Goal: Task Accomplishment & Management: Use online tool/utility

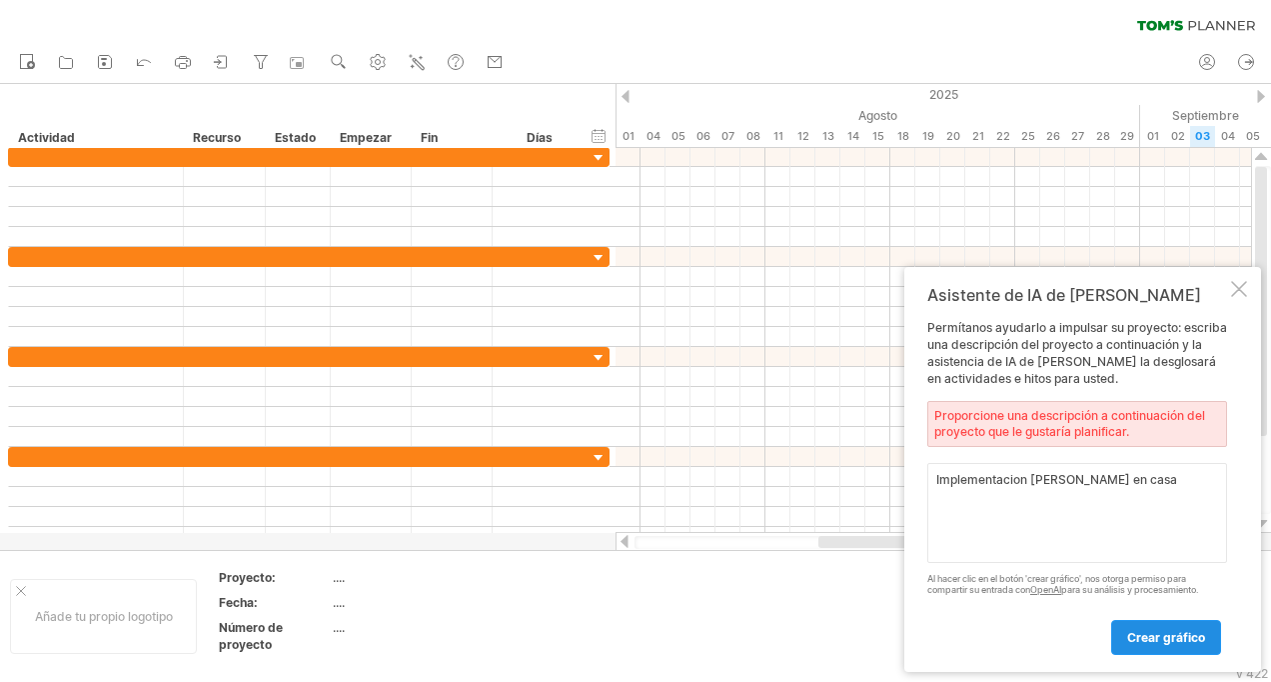
type textarea "Implementacion [PERSON_NAME] en casa"
click at [1173, 634] on span "Crear gráfico" at bounding box center [1166, 637] width 78 height 15
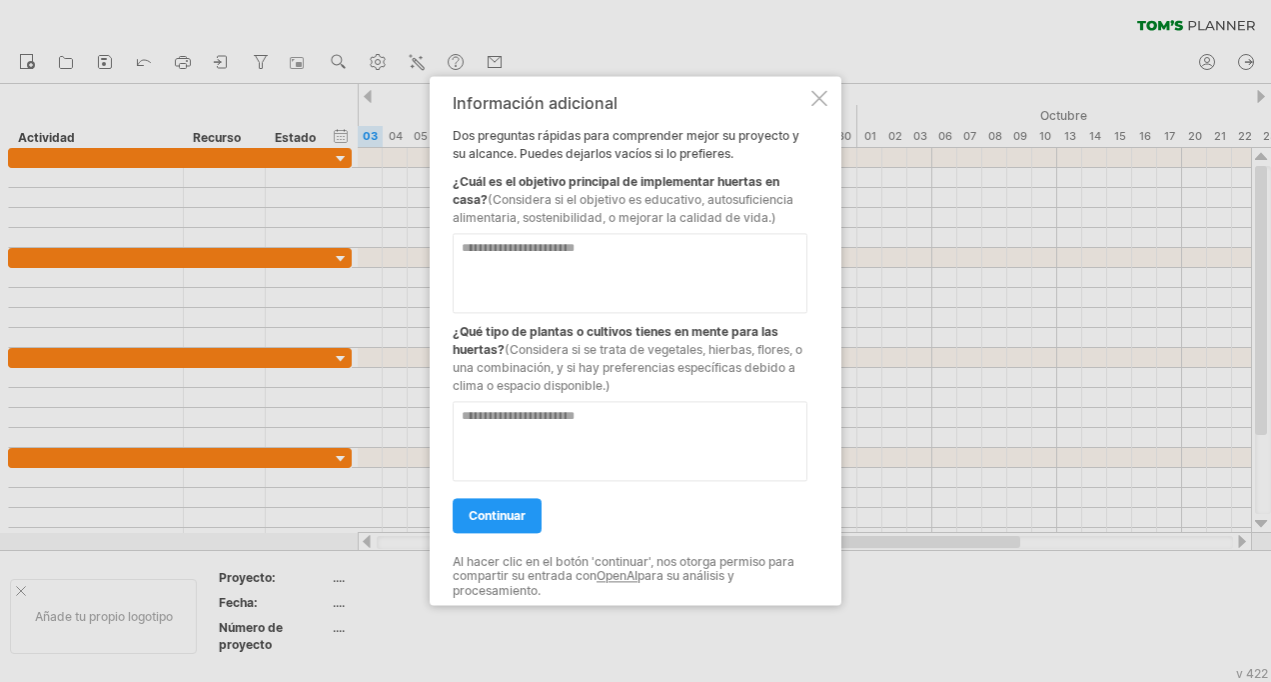
click at [610, 255] on textarea at bounding box center [630, 273] width 355 height 80
type textarea "**********"
click at [628, 462] on textarea at bounding box center [630, 441] width 355 height 80
type textarea "**********"
click at [517, 517] on span "continuar" at bounding box center [497, 515] width 57 height 15
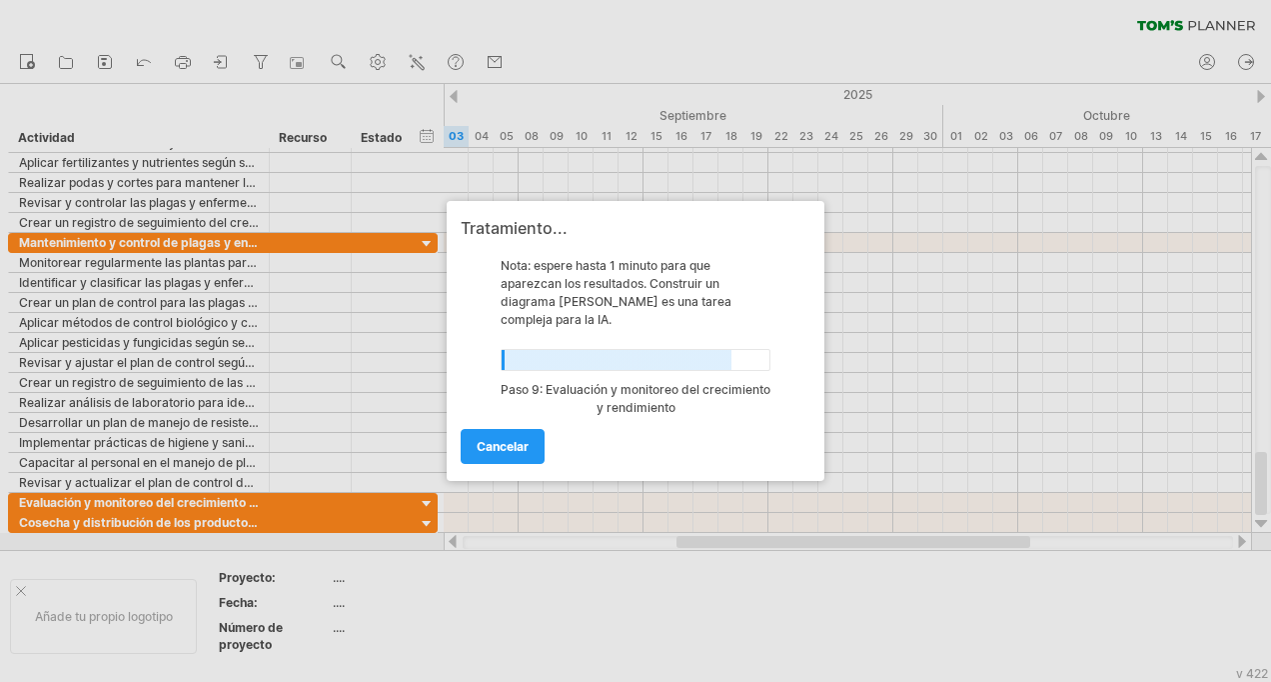
click at [339, 581] on div at bounding box center [635, 341] width 1271 height 682
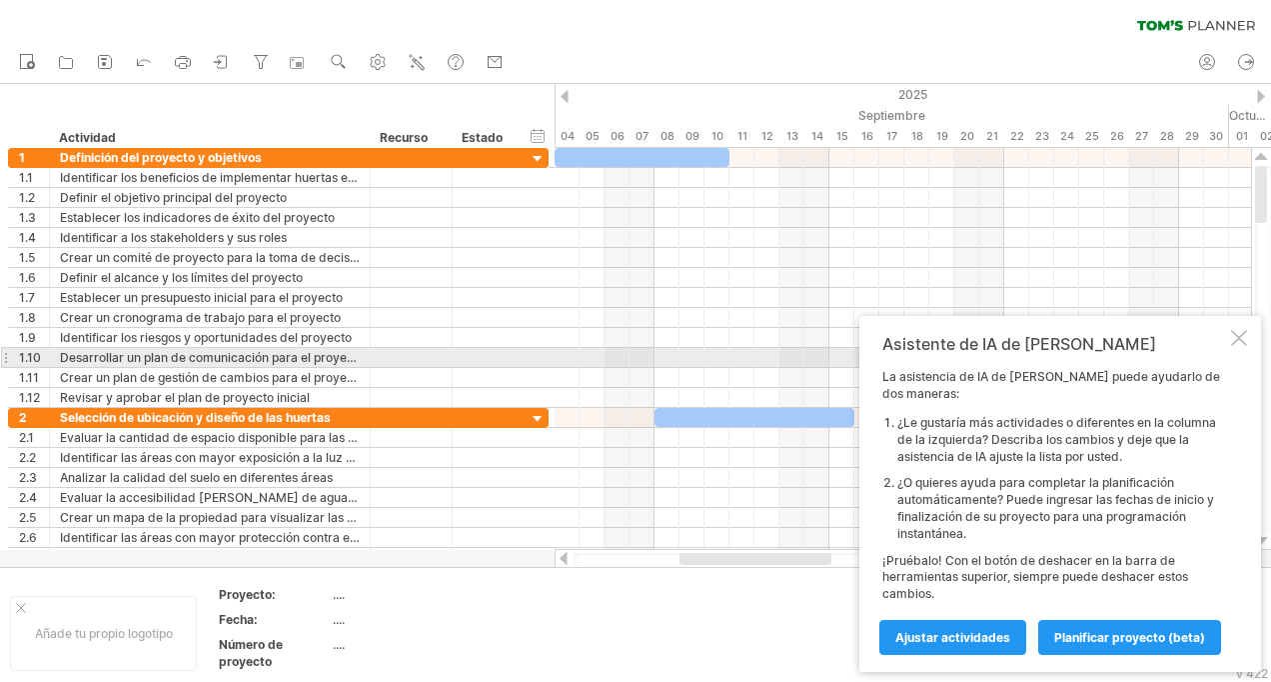
click at [1242, 346] on div at bounding box center [1239, 338] width 16 height 16
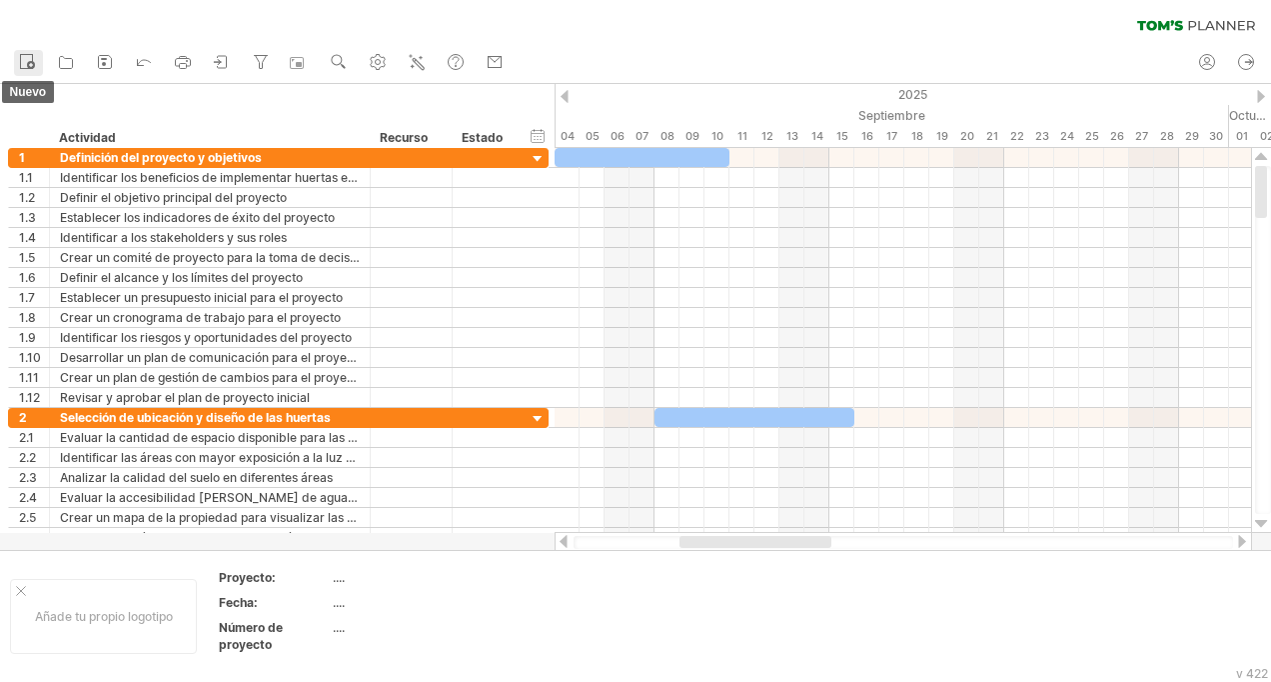
click at [26, 64] on icon at bounding box center [27, 61] width 20 height 20
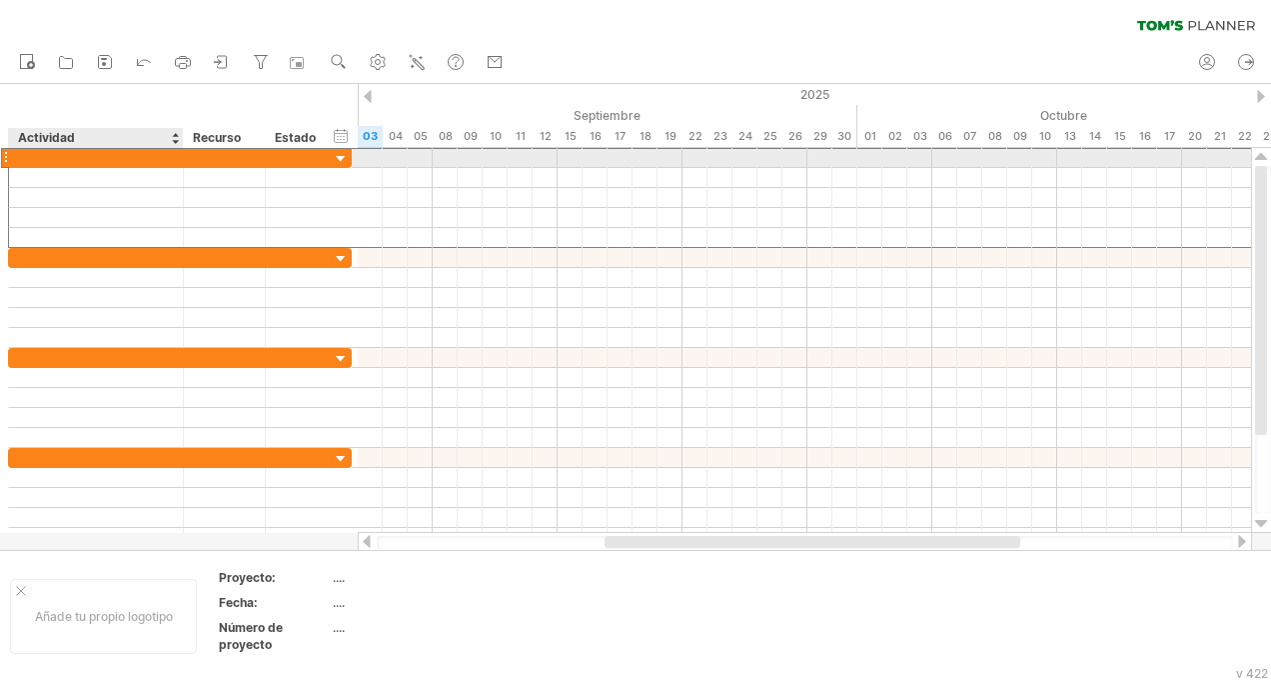
click at [42, 161] on div at bounding box center [96, 157] width 154 height 19
click at [55, 154] on div "F" at bounding box center [96, 157] width 154 height 19
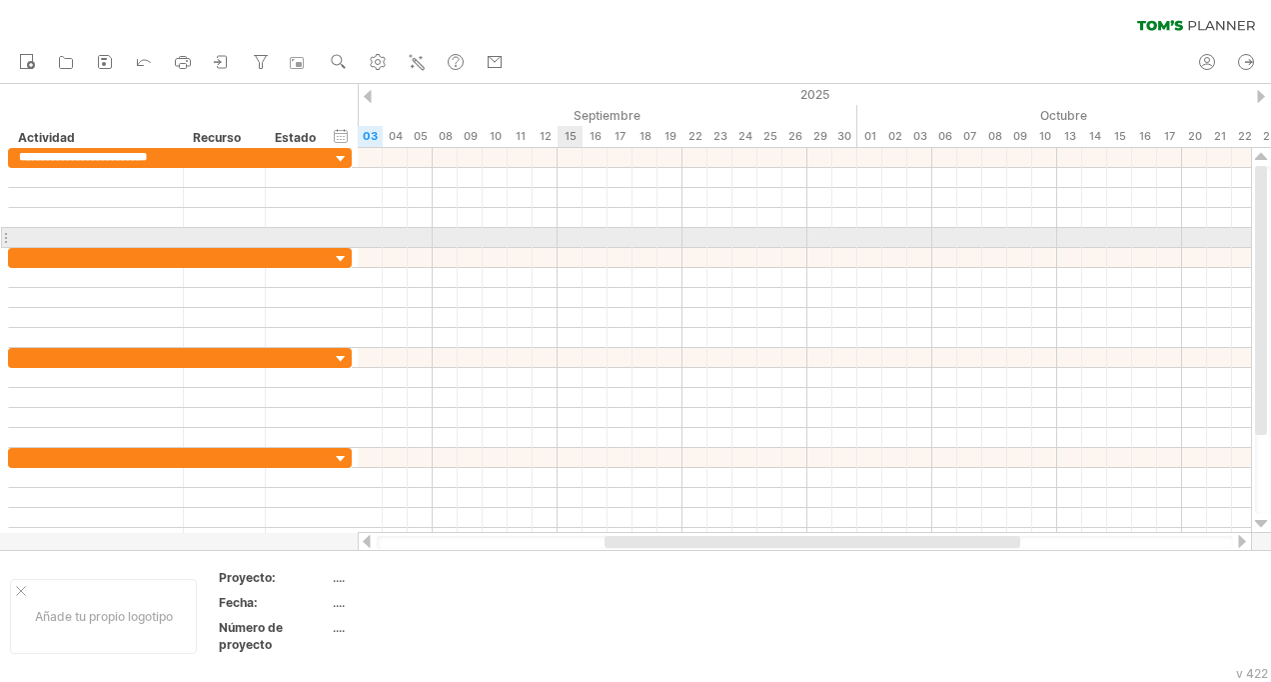
type input "**********"
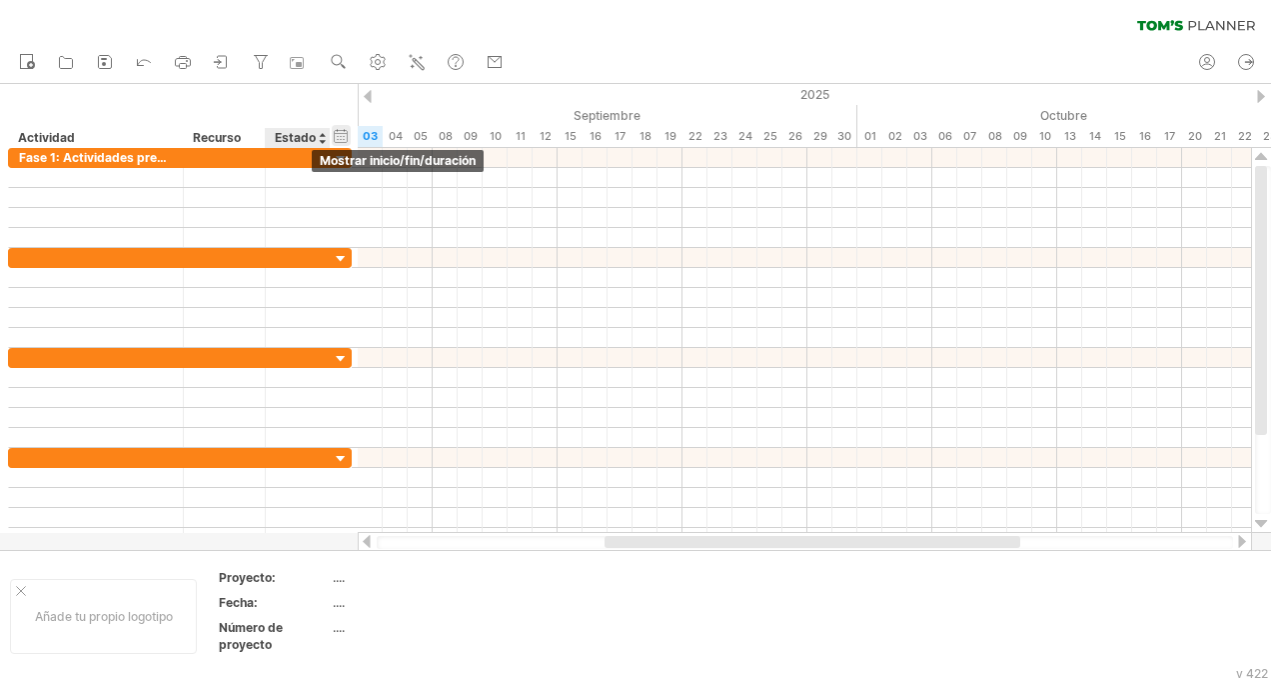
click at [339, 135] on div "hide start/end/duration Mostrar inicio/fin/duración" at bounding box center [341, 135] width 19 height 21
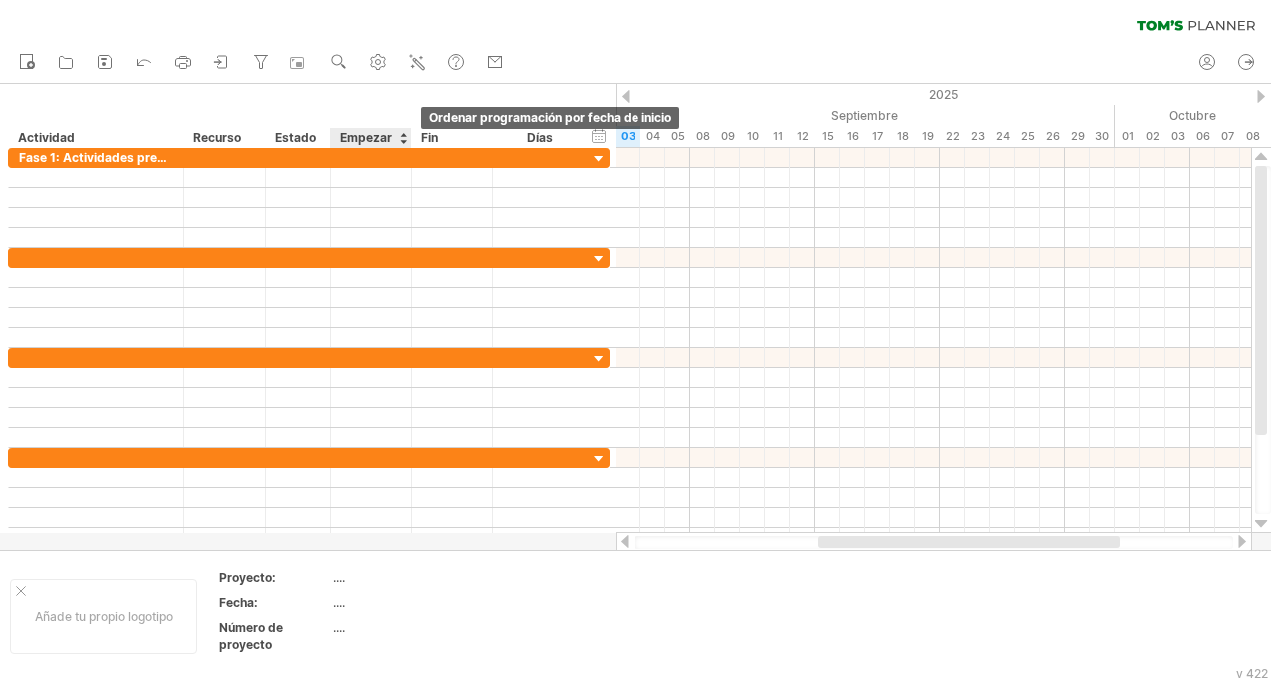
click at [406, 136] on div at bounding box center [403, 138] width 8 height 20
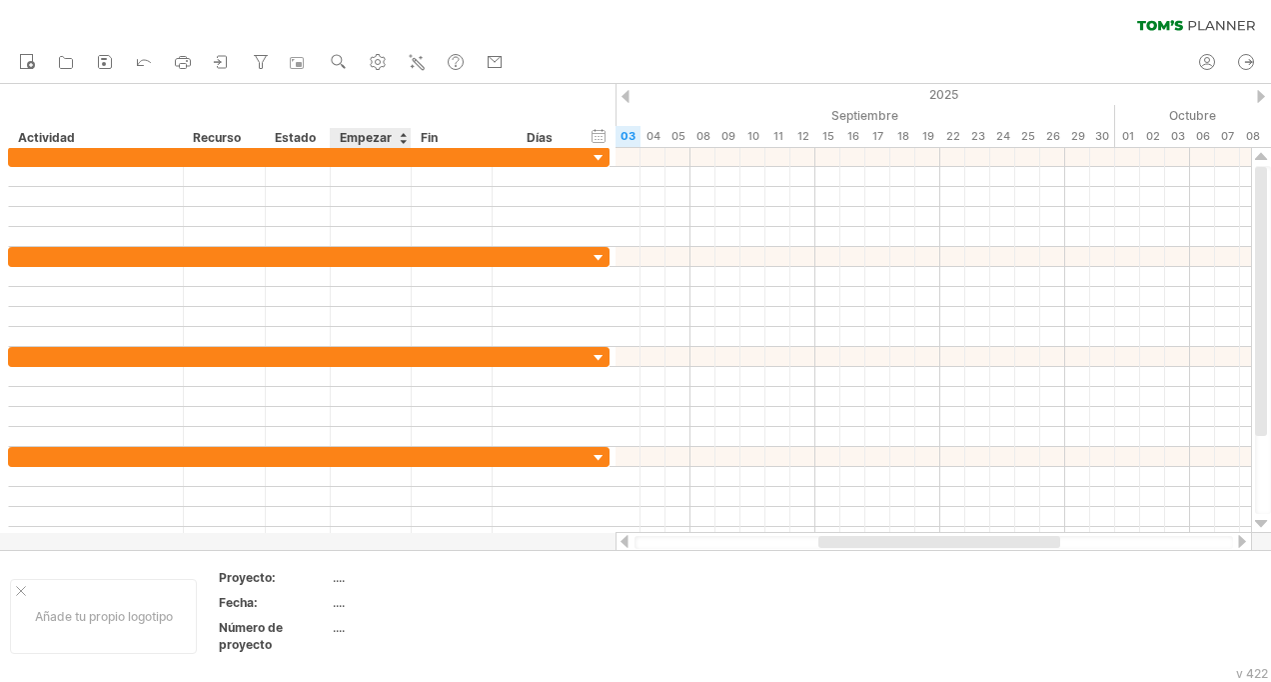
click at [406, 136] on div at bounding box center [403, 138] width 8 height 20
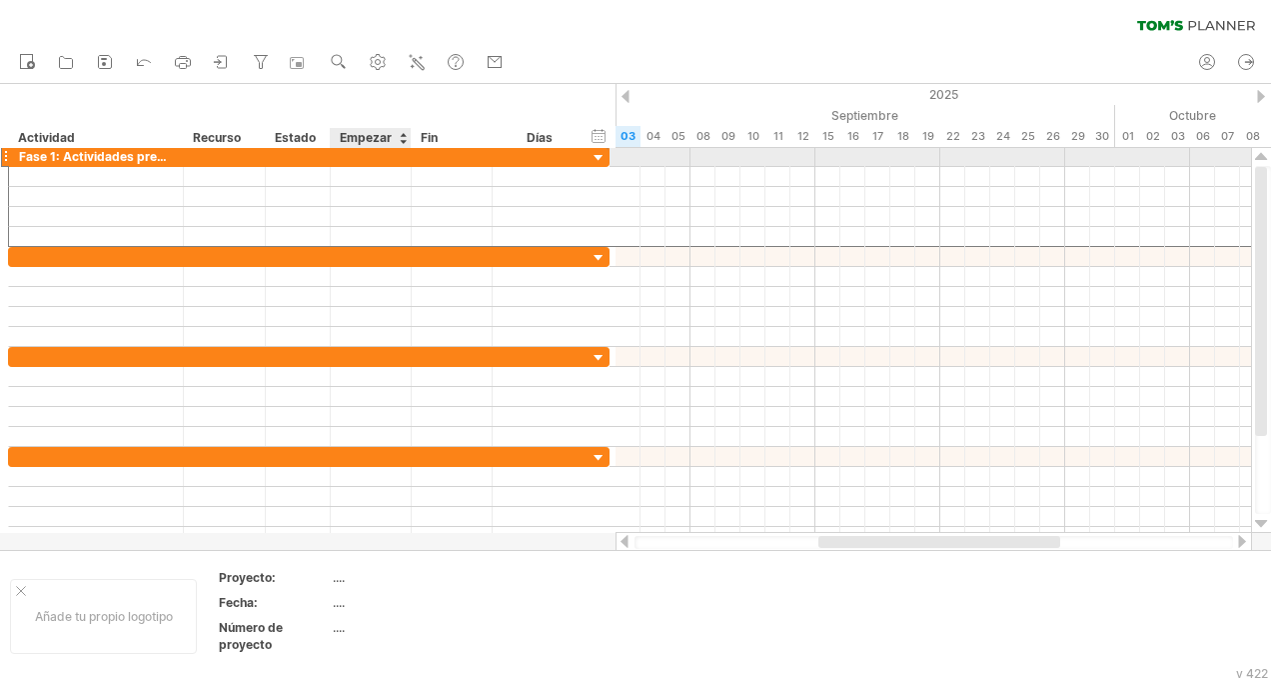
click at [375, 153] on div at bounding box center [371, 156] width 81 height 19
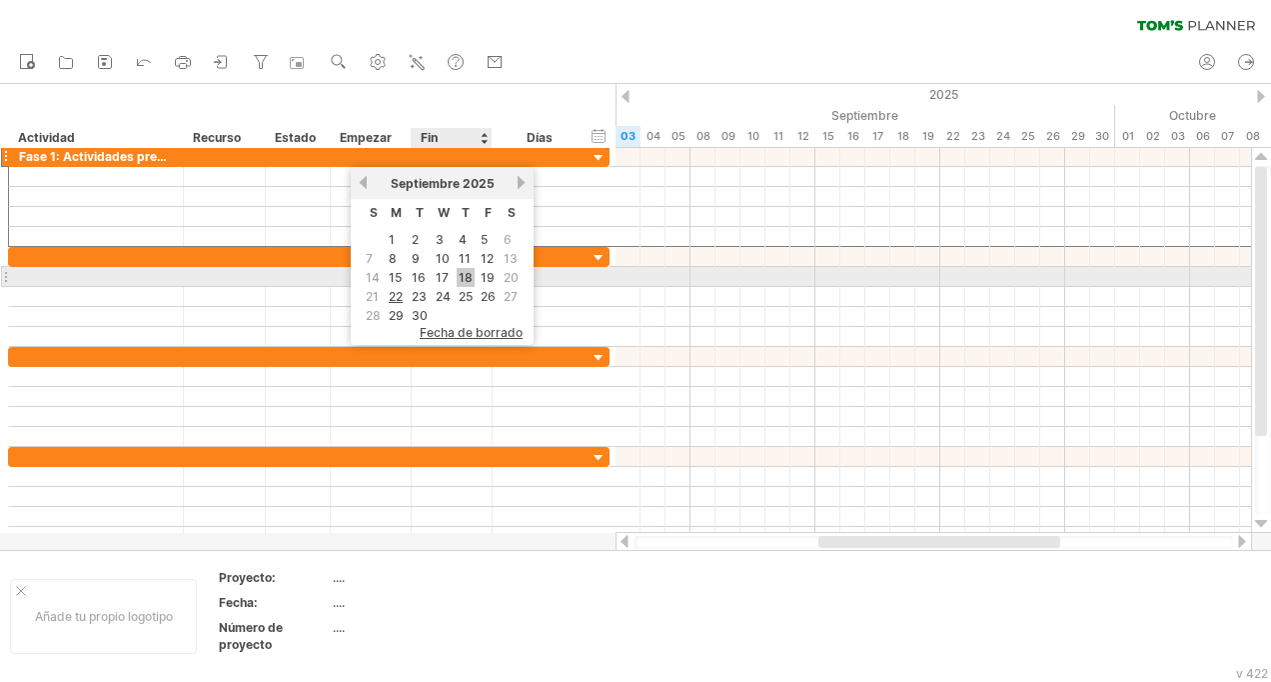
click at [460, 277] on link "18" at bounding box center [466, 277] width 18 height 19
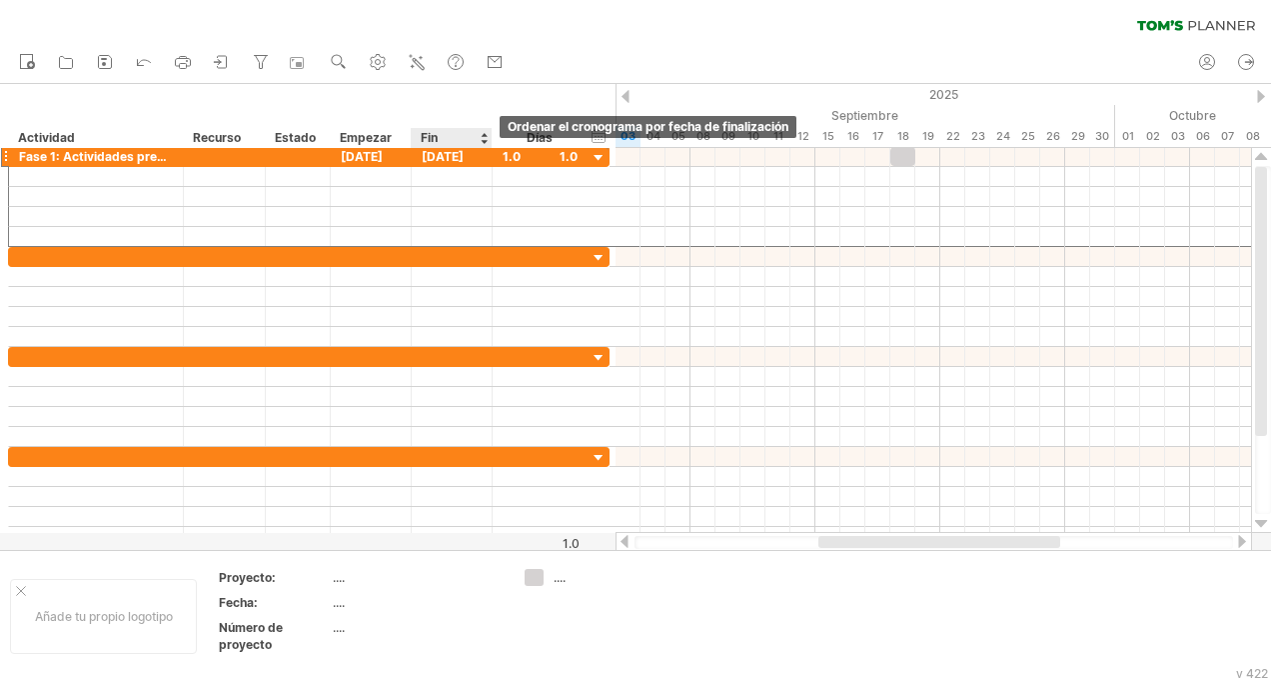
click at [483, 142] on div at bounding box center [484, 138] width 8 height 20
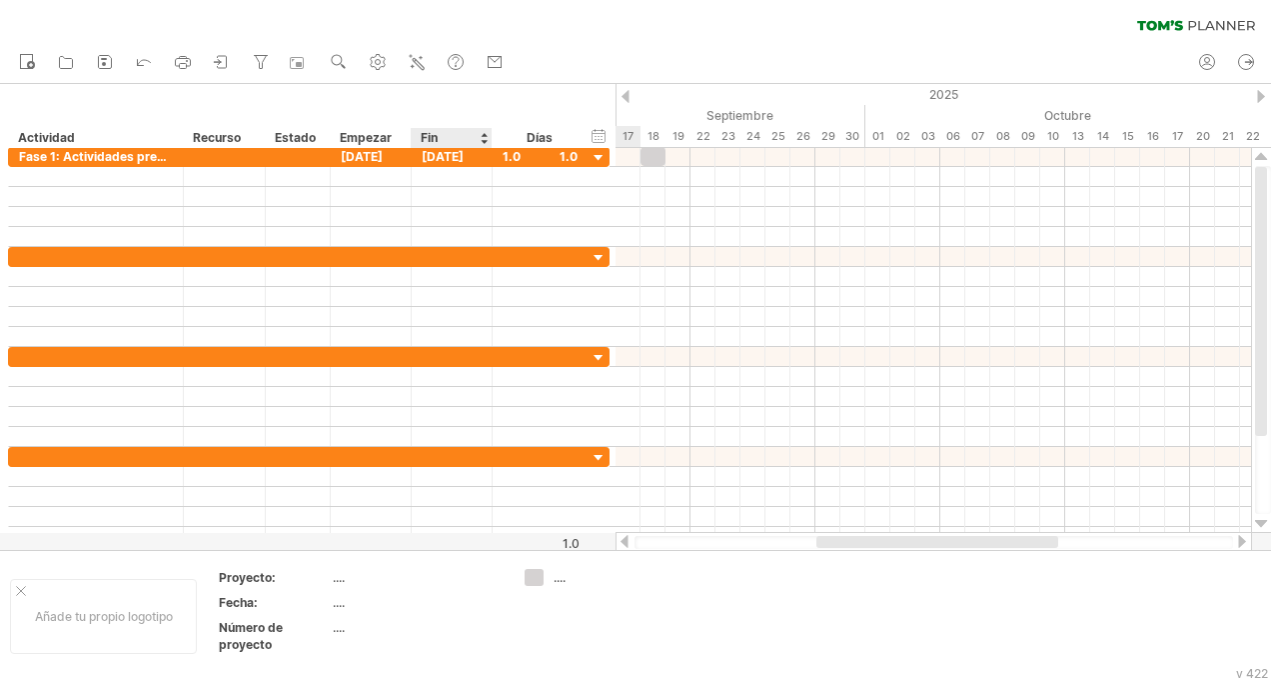
click at [483, 142] on div at bounding box center [484, 138] width 8 height 20
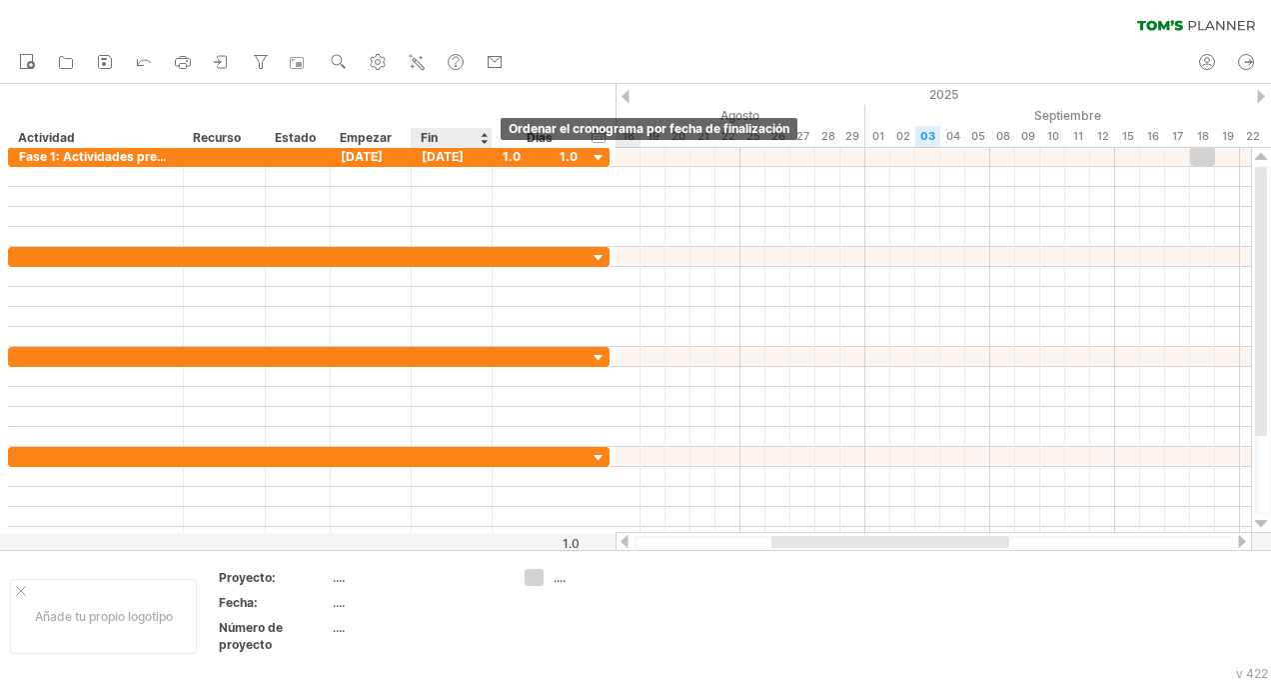
click at [482, 139] on div at bounding box center [484, 138] width 8 height 20
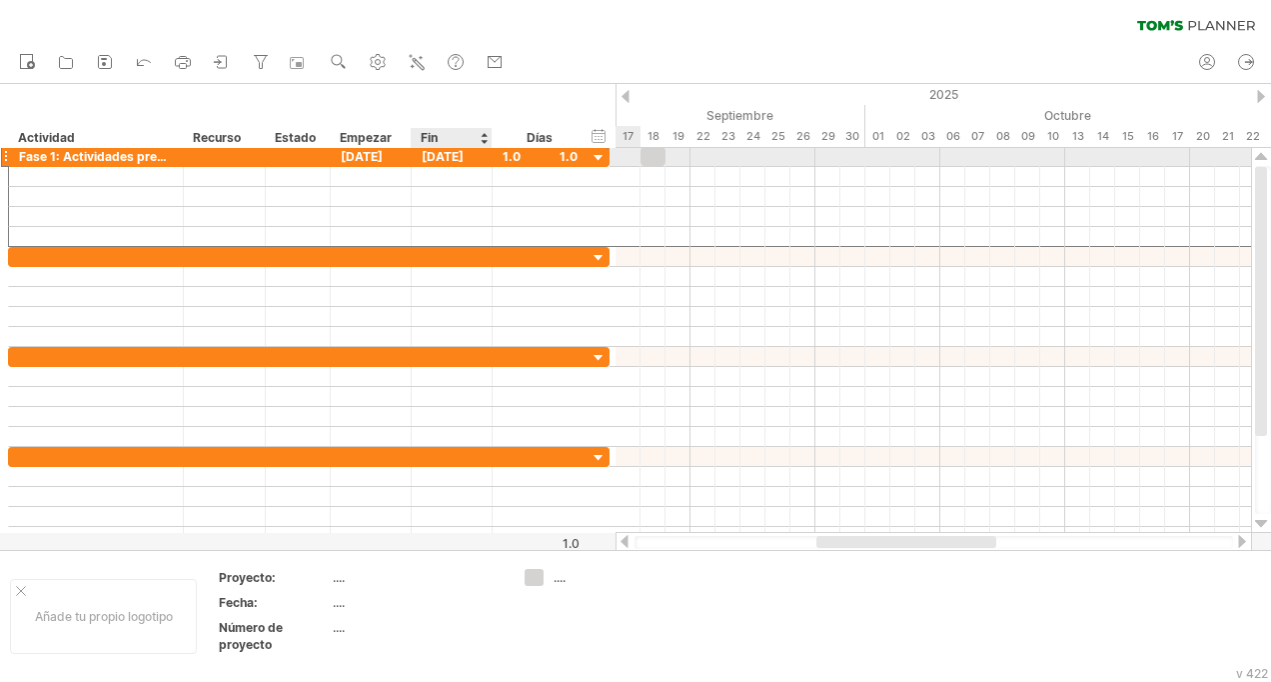
click at [460, 157] on div "[DATE]" at bounding box center [452, 156] width 81 height 19
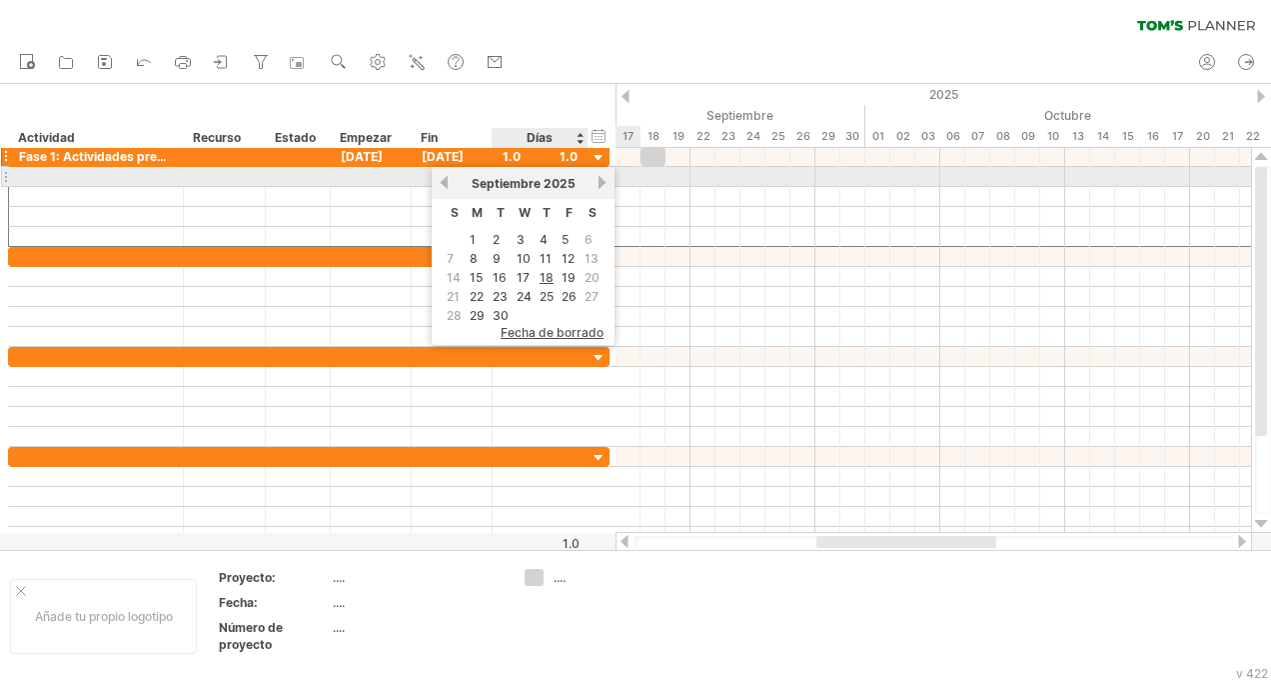
click at [601, 178] on link "próximo" at bounding box center [602, 182] width 15 height 15
click at [445, 180] on link "anterior" at bounding box center [444, 182] width 15 height 15
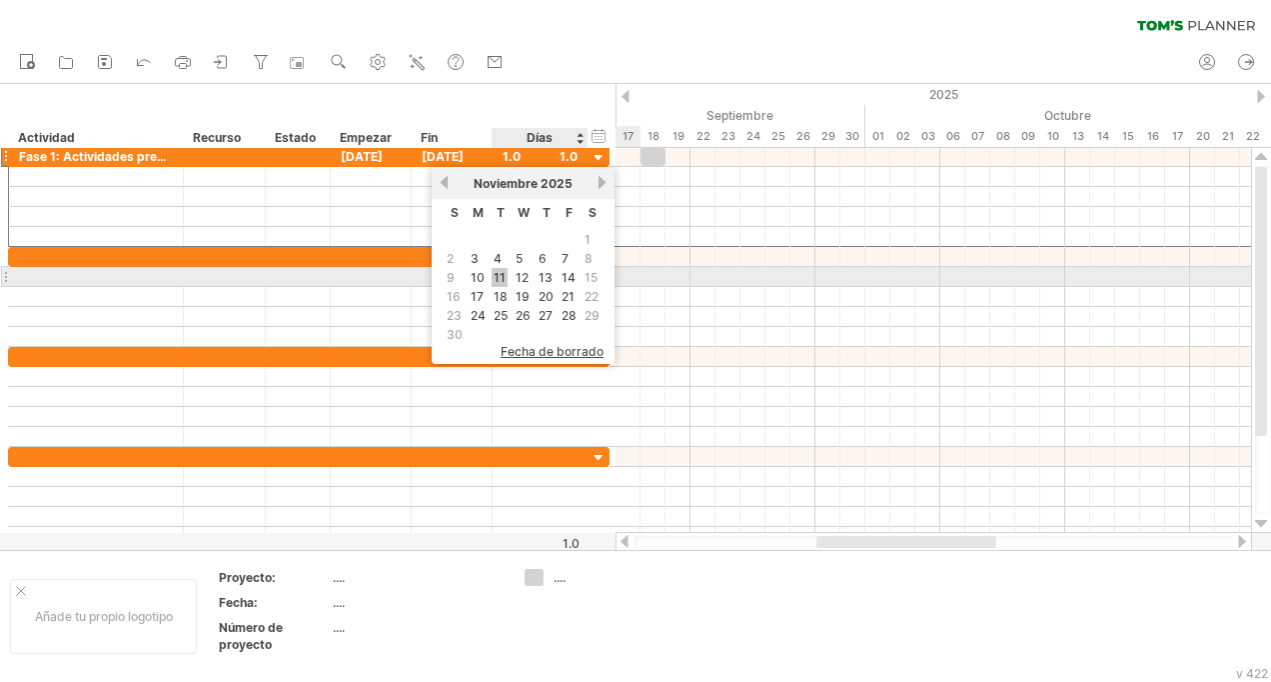
click at [497, 275] on link "11" at bounding box center [500, 277] width 16 height 19
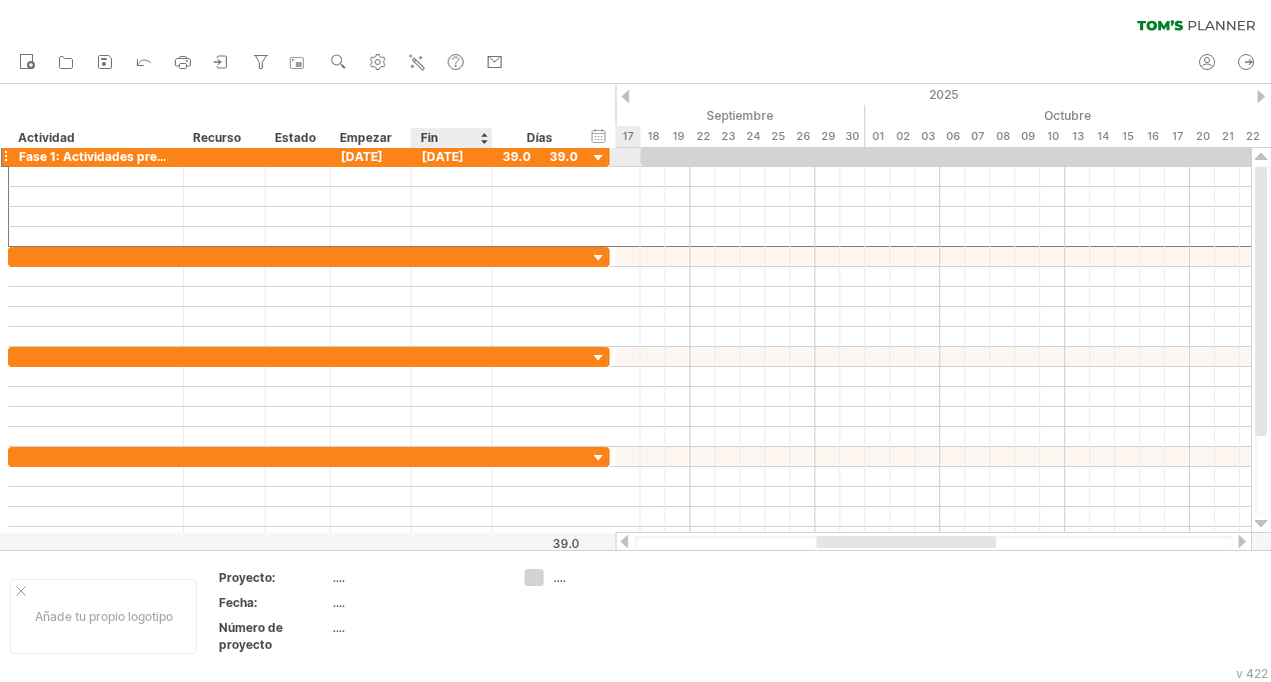
click at [456, 158] on div "[DATE]" at bounding box center [452, 156] width 81 height 19
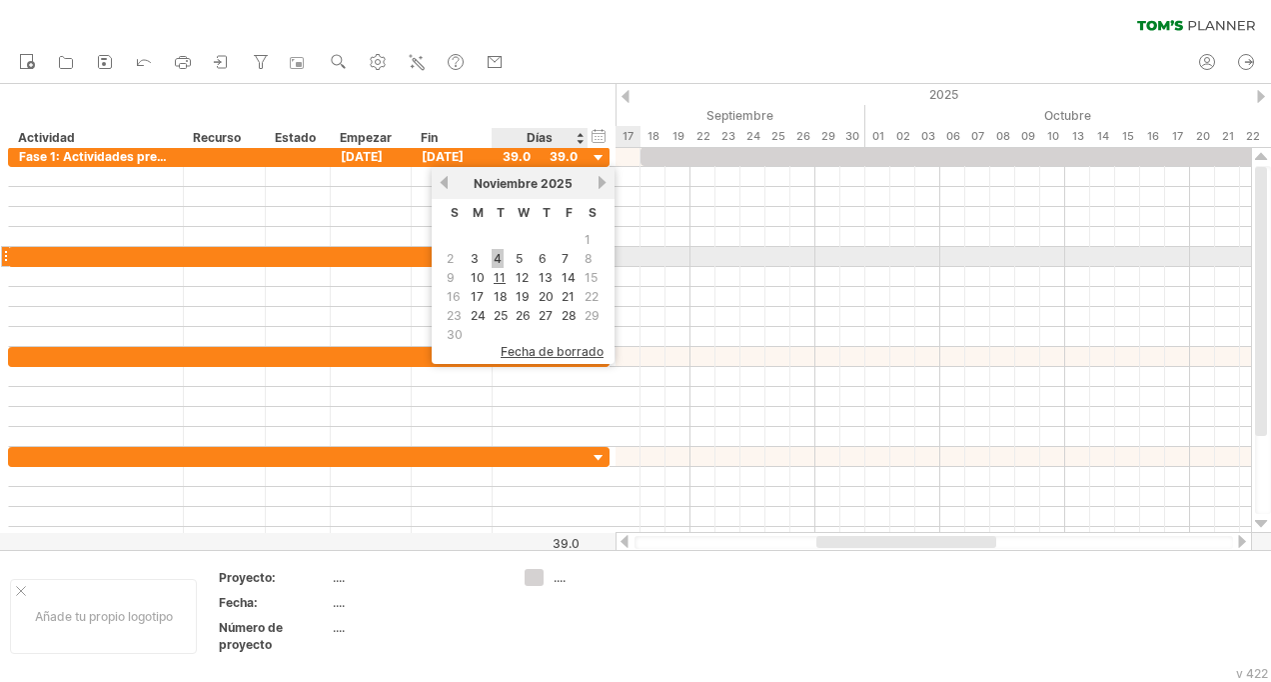
click at [496, 256] on link "4" at bounding box center [498, 258] width 12 height 19
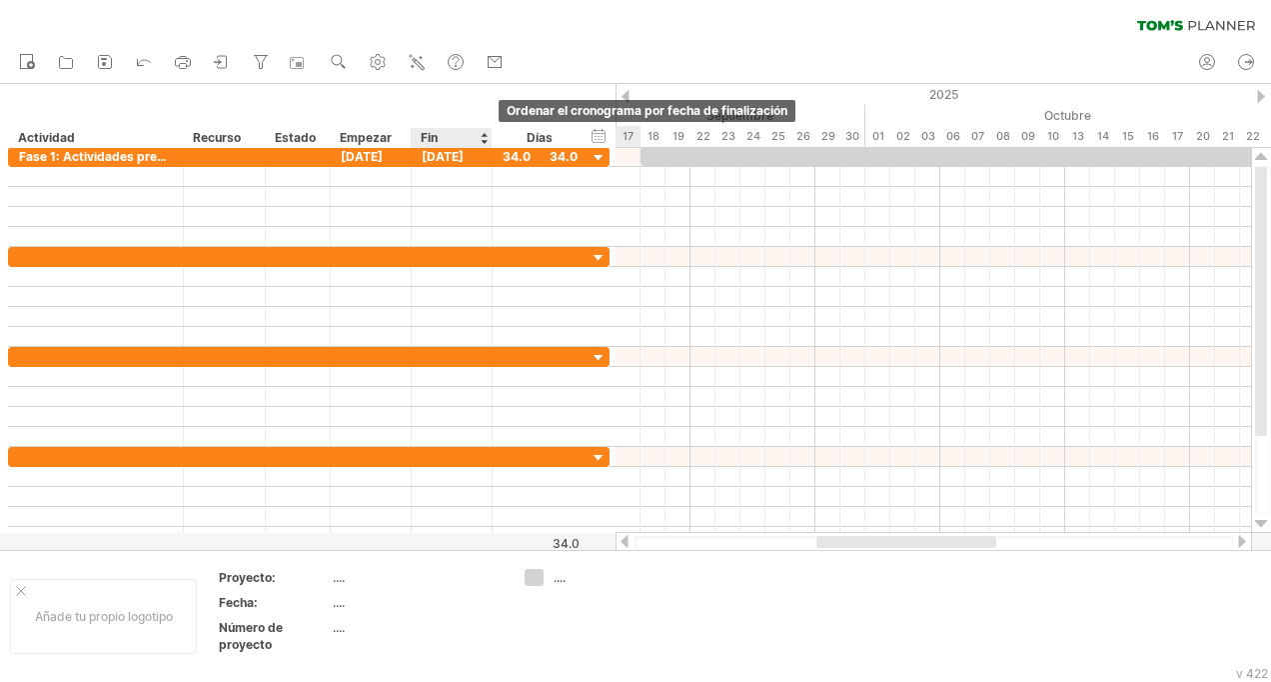
click at [483, 135] on div at bounding box center [484, 138] width 8 height 20
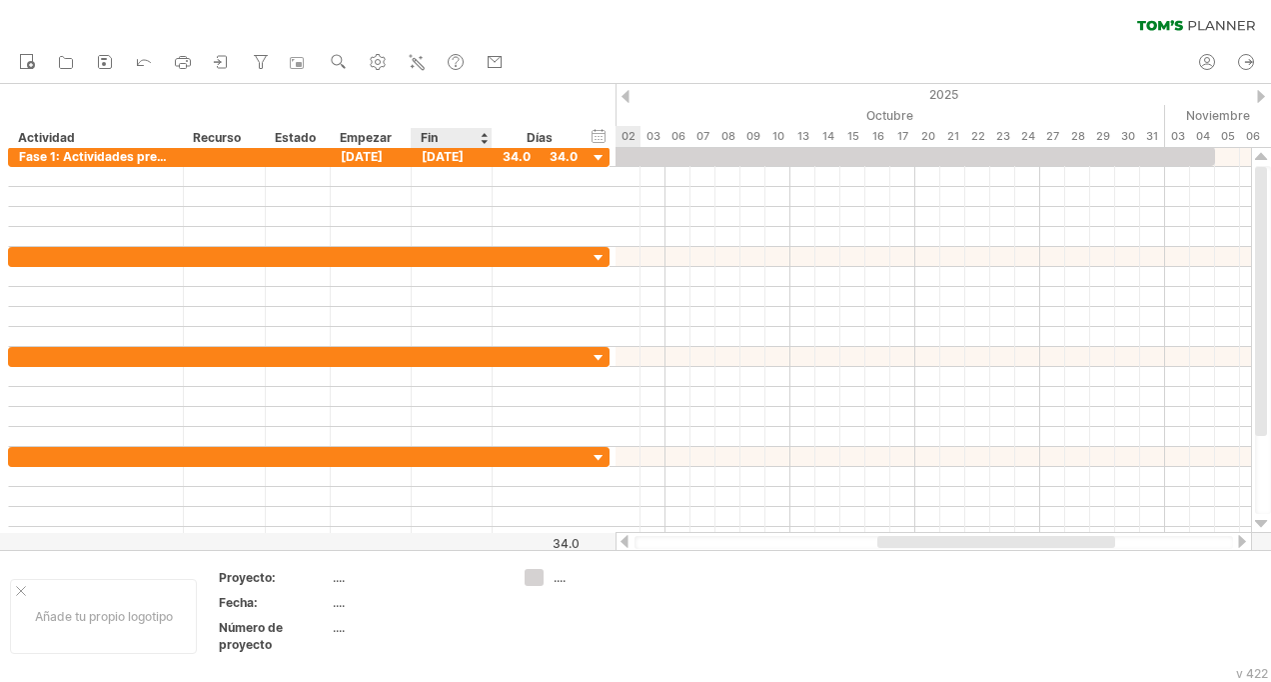
click at [483, 135] on div at bounding box center [484, 138] width 8 height 20
click at [483, 136] on div at bounding box center [484, 138] width 8 height 20
click at [470, 158] on div "[DATE]" at bounding box center [452, 156] width 81 height 19
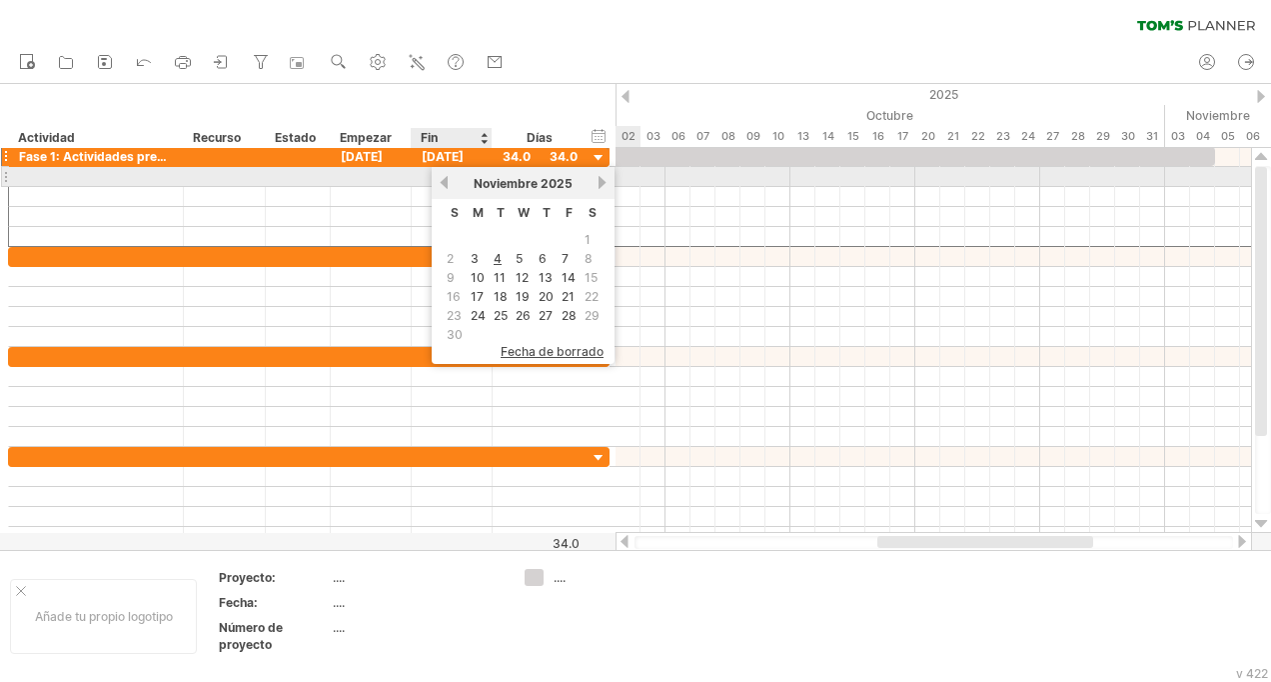
click at [445, 177] on link "anterior" at bounding box center [444, 182] width 15 height 15
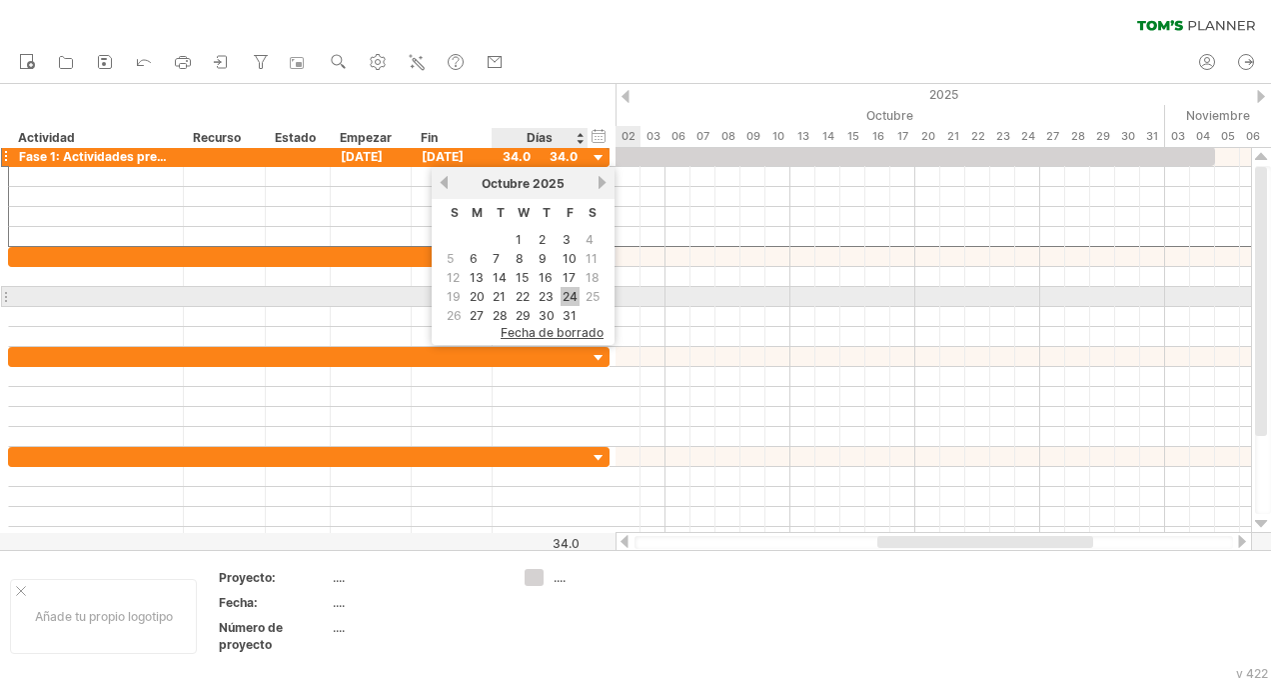
click at [574, 291] on link "24" at bounding box center [570, 296] width 19 height 19
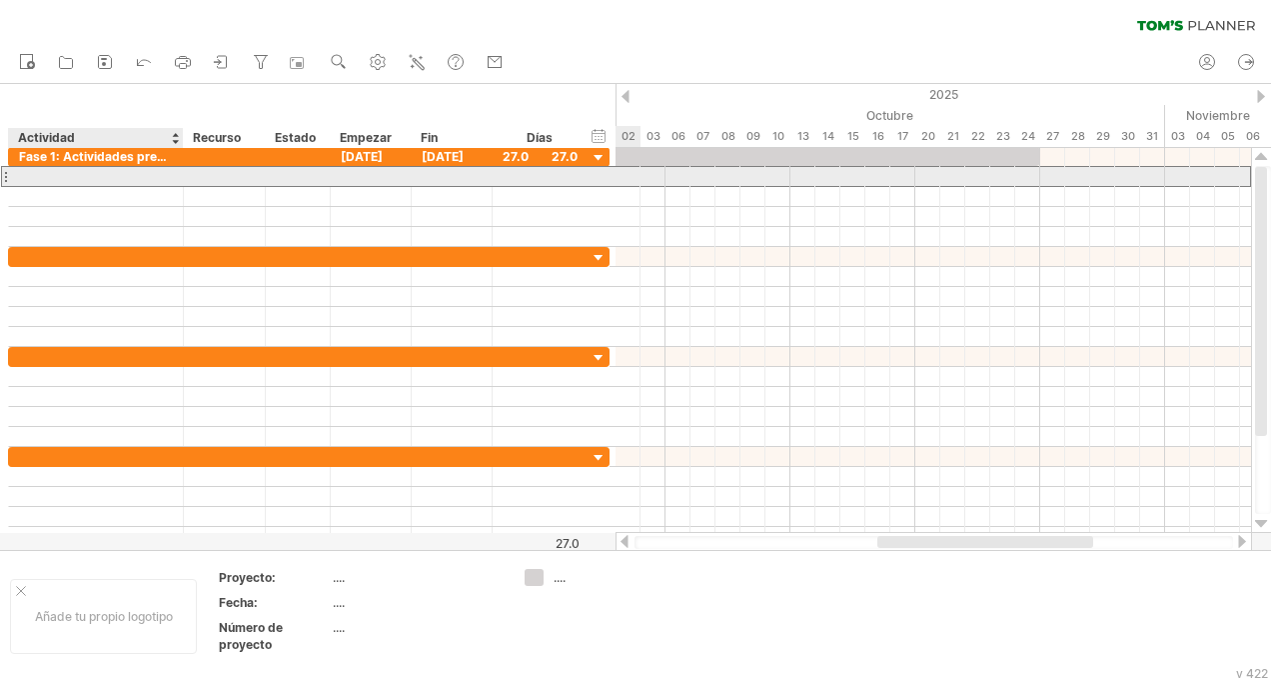
click at [144, 170] on div at bounding box center [96, 176] width 154 height 19
type input "**********"
